Goal: Information Seeking & Learning: Learn about a topic

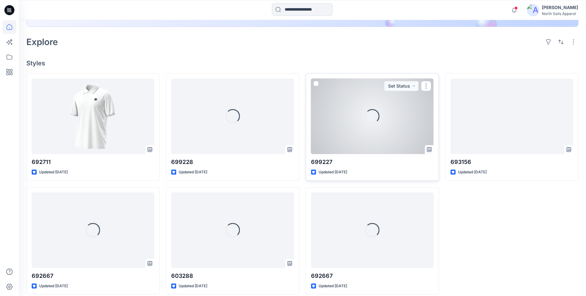
scroll to position [147, 0]
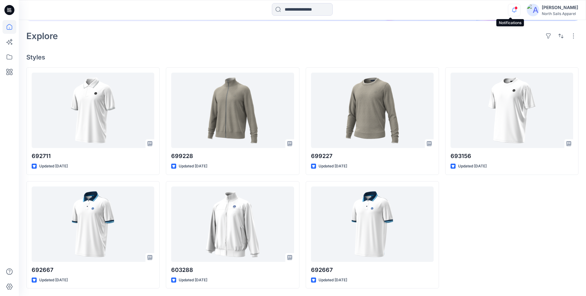
click at [509, 13] on icon "button" at bounding box center [514, 10] width 12 height 13
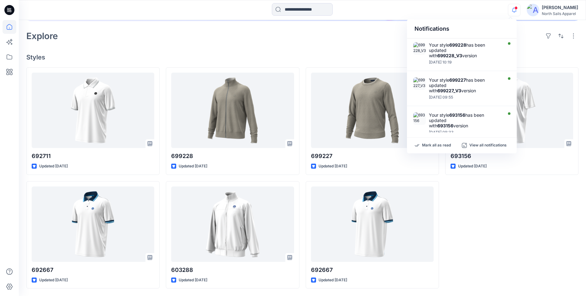
click at [293, 50] on div "Welcome back, [PERSON_NAME] New New Unleash Creativity, Speed Up Development Ex…" at bounding box center [302, 84] width 567 height 423
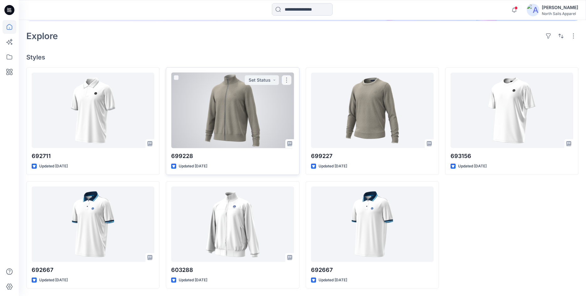
click at [256, 105] on div at bounding box center [232, 110] width 122 height 75
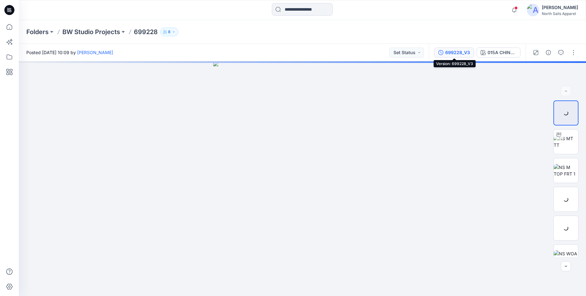
click at [451, 51] on div "699228_V3" at bounding box center [457, 52] width 25 height 7
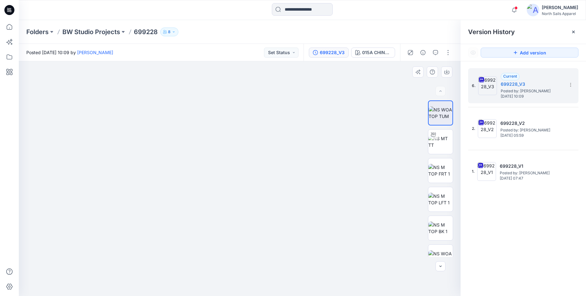
drag, startPoint x: 164, startPoint y: 143, endPoint x: 220, endPoint y: 257, distance: 126.7
drag, startPoint x: 244, startPoint y: 137, endPoint x: 218, endPoint y: 218, distance: 85.9
drag, startPoint x: 222, startPoint y: 133, endPoint x: 195, endPoint y: 278, distance: 146.9
drag, startPoint x: 248, startPoint y: 110, endPoint x: 233, endPoint y: 127, distance: 23.1
drag, startPoint x: 85, startPoint y: 178, endPoint x: 185, endPoint y: 220, distance: 108.0
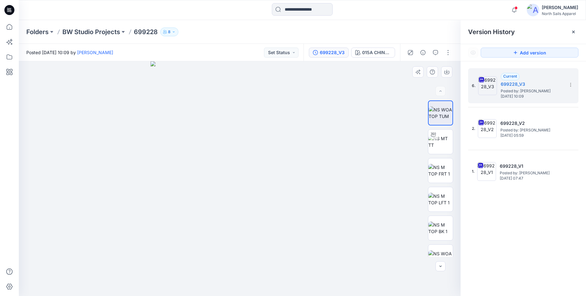
click at [335, 178] on div at bounding box center [239, 178] width 441 height 235
click at [449, 55] on button "button" at bounding box center [448, 53] width 10 height 10
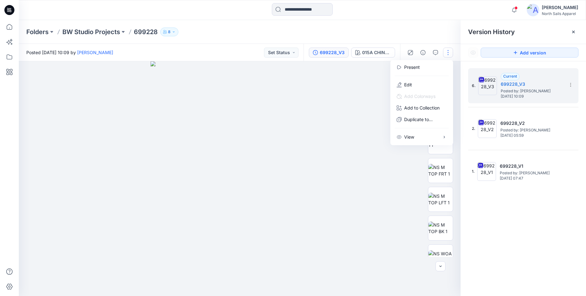
click at [361, 87] on div at bounding box center [239, 178] width 441 height 235
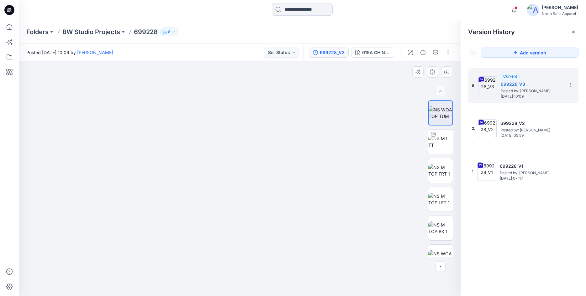
drag, startPoint x: 267, startPoint y: 193, endPoint x: 257, endPoint y: 141, distance: 52.5
drag, startPoint x: 208, startPoint y: 204, endPoint x: 300, endPoint y: 152, distance: 105.7
drag, startPoint x: 175, startPoint y: 193, endPoint x: 205, endPoint y: 191, distance: 29.2
drag, startPoint x: 199, startPoint y: 193, endPoint x: 244, endPoint y: 166, distance: 52.0
click at [224, 174] on img at bounding box center [239, 178] width 178 height 235
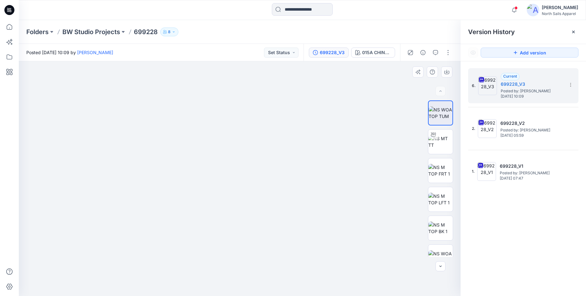
drag, startPoint x: 202, startPoint y: 167, endPoint x: 298, endPoint y: 204, distance: 102.8
drag, startPoint x: 306, startPoint y: 98, endPoint x: 302, endPoint y: 221, distance: 122.5
drag, startPoint x: 281, startPoint y: 191, endPoint x: 259, endPoint y: 298, distance: 108.4
click at [433, 146] on img at bounding box center [440, 141] width 24 height 13
drag, startPoint x: 272, startPoint y: 288, endPoint x: 280, endPoint y: 274, distance: 16.0
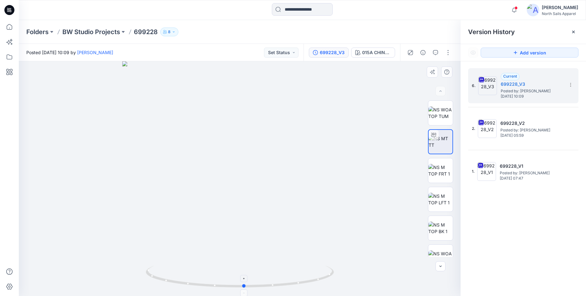
click at [280, 274] on icon at bounding box center [241, 277] width 190 height 23
drag, startPoint x: 259, startPoint y: 86, endPoint x: 265, endPoint y: 171, distance: 84.8
drag, startPoint x: 232, startPoint y: 177, endPoint x: 232, endPoint y: 87, distance: 90.2
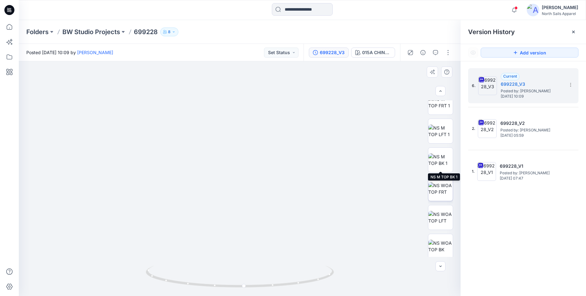
scroll to position [70, 0]
click at [435, 188] on img at bounding box center [440, 186] width 24 height 13
drag, startPoint x: 250, startPoint y: 109, endPoint x: 249, endPoint y: 272, distance: 163.2
drag, startPoint x: 287, startPoint y: 146, endPoint x: 236, endPoint y: 247, distance: 113.3
drag, startPoint x: 264, startPoint y: 136, endPoint x: 202, endPoint y: 134, distance: 61.7
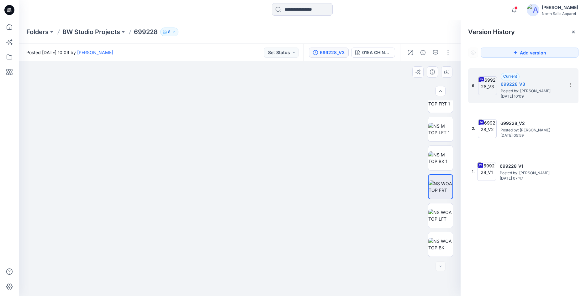
drag, startPoint x: 186, startPoint y: 118, endPoint x: 218, endPoint y: 181, distance: 70.3
click at [440, 213] on img at bounding box center [440, 215] width 24 height 13
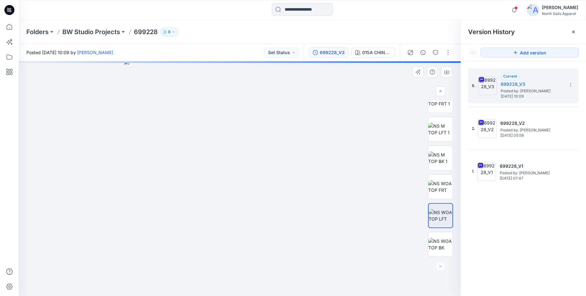
drag, startPoint x: 311, startPoint y: 97, endPoint x: 362, endPoint y: 302, distance: 211.2
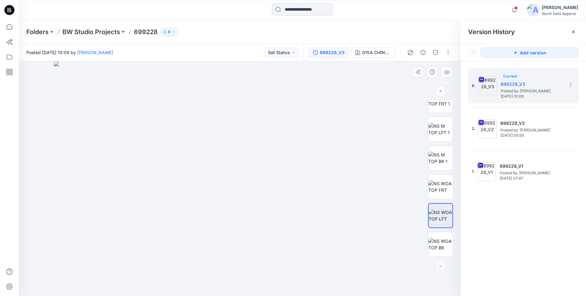
drag, startPoint x: 238, startPoint y: 161, endPoint x: 270, endPoint y: 166, distance: 31.6
click at [437, 243] on img at bounding box center [440, 244] width 24 height 13
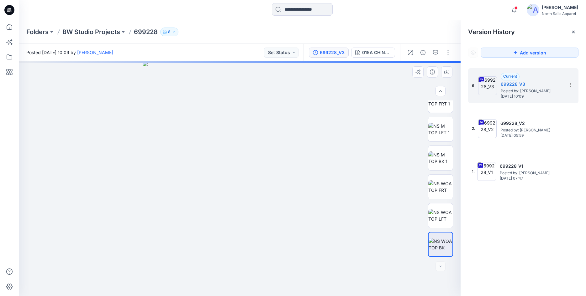
scroll to position [0, 0]
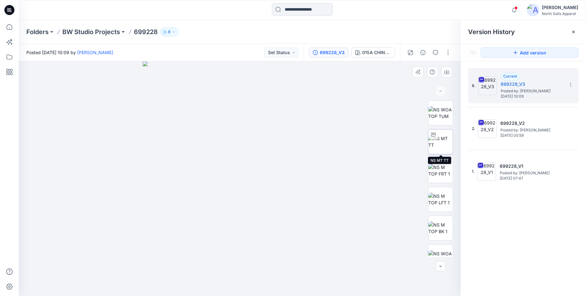
click at [438, 135] on div at bounding box center [433, 135] width 10 height 10
drag, startPoint x: 258, startPoint y: 289, endPoint x: 273, endPoint y: 289, distance: 14.1
click at [273, 289] on icon at bounding box center [241, 277] width 190 height 23
click at [225, 287] on icon at bounding box center [241, 277] width 190 height 23
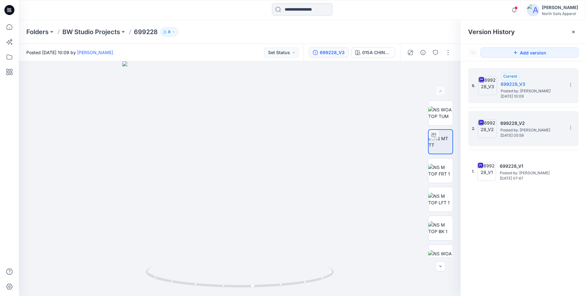
click at [513, 140] on div "2. 699228_V2 Posted by: [PERSON_NAME] [DATE] 05:59" at bounding box center [518, 129] width 94 height 30
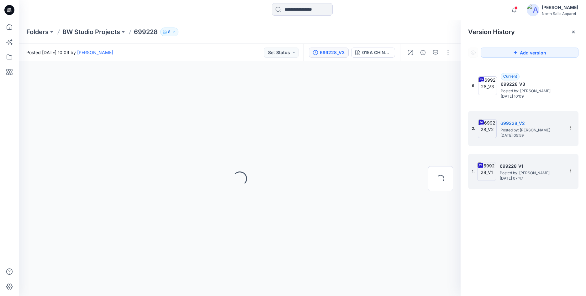
click at [513, 170] on span "Posted by: [PERSON_NAME]" at bounding box center [530, 173] width 63 height 6
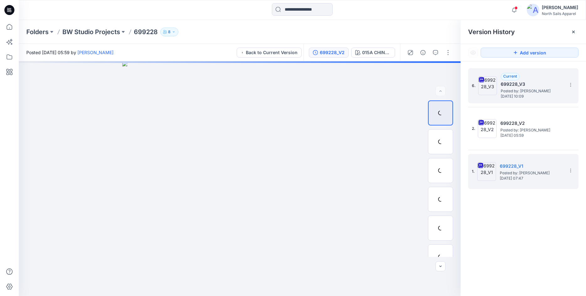
click at [508, 84] on h5 "699228_V3" at bounding box center [531, 85] width 63 height 8
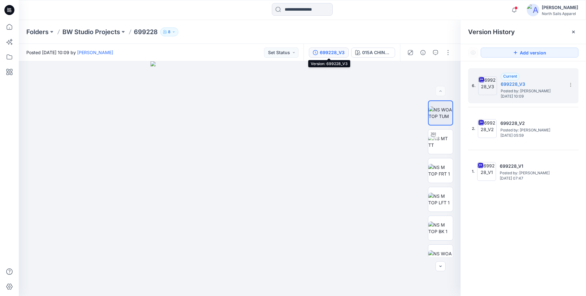
click at [328, 54] on div "699228_V3" at bounding box center [332, 52] width 25 height 7
